Goal: Task Accomplishment & Management: Use online tool/utility

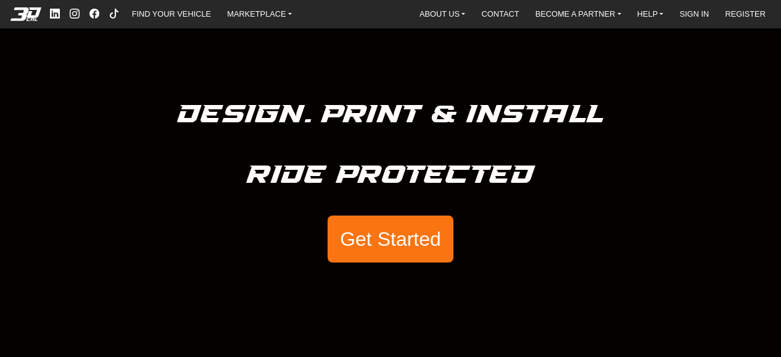
click at [418, 243] on button "Get Started" at bounding box center [391, 238] width 126 height 47
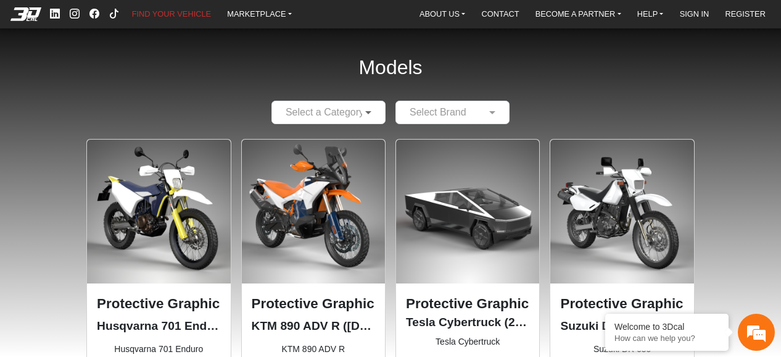
click at [364, 106] on span at bounding box center [369, 112] width 15 height 15
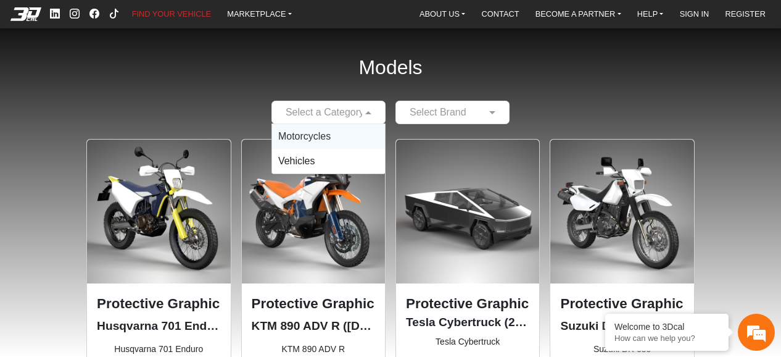
click at [349, 138] on div "Motorcycles" at bounding box center [328, 136] width 113 height 25
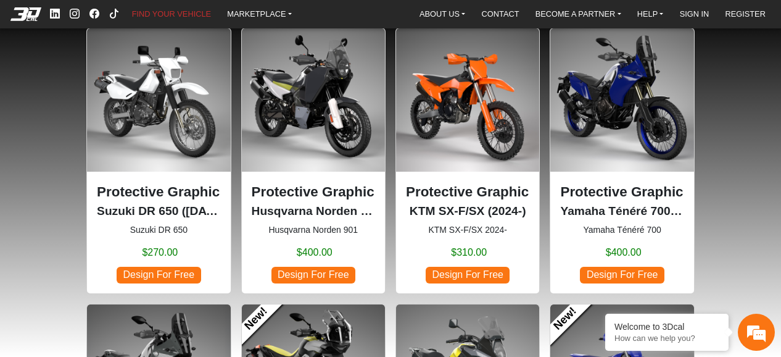
scroll to position [370, 0]
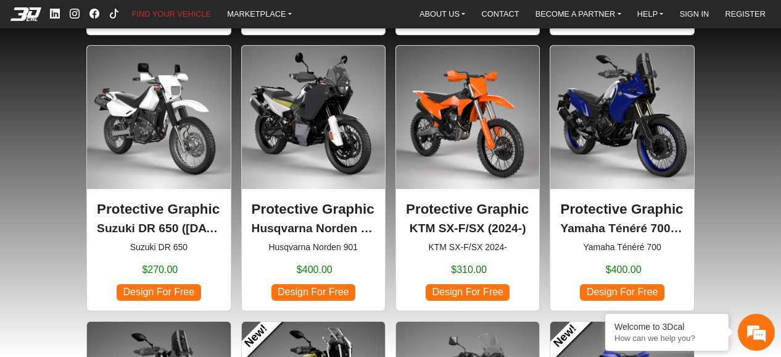
click at [331, 199] on p "Protective Graphic Kit" at bounding box center [313, 209] width 123 height 21
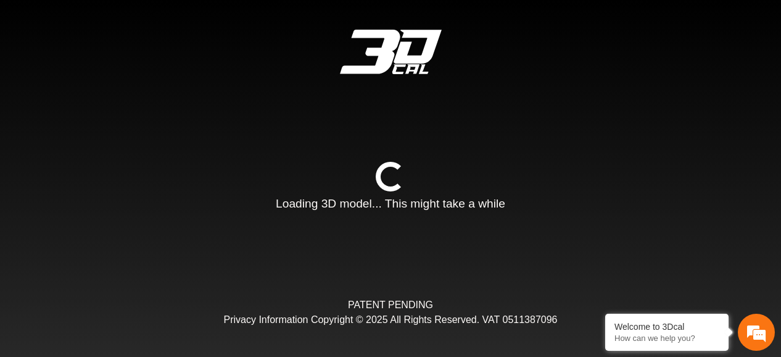
type input "*"
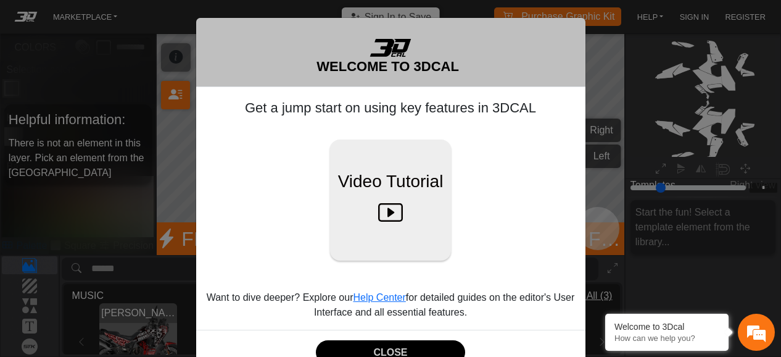
scroll to position [33, 0]
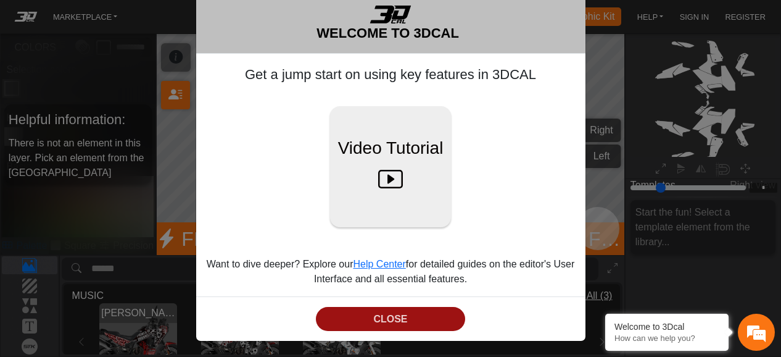
click at [427, 314] on button "CLOSE" at bounding box center [391, 319] width 150 height 24
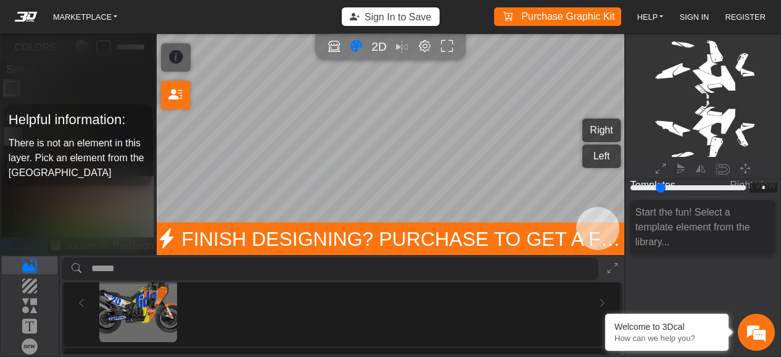
scroll to position [123, 0]
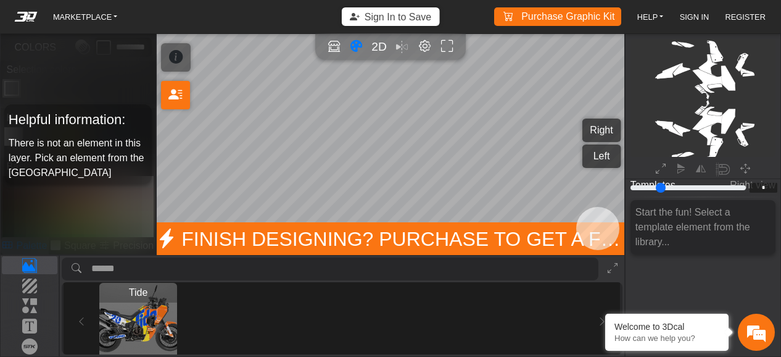
click at [126, 301] on div "Tide" at bounding box center [138, 293] width 78 height 20
